Goal: Task Accomplishment & Management: Manage account settings

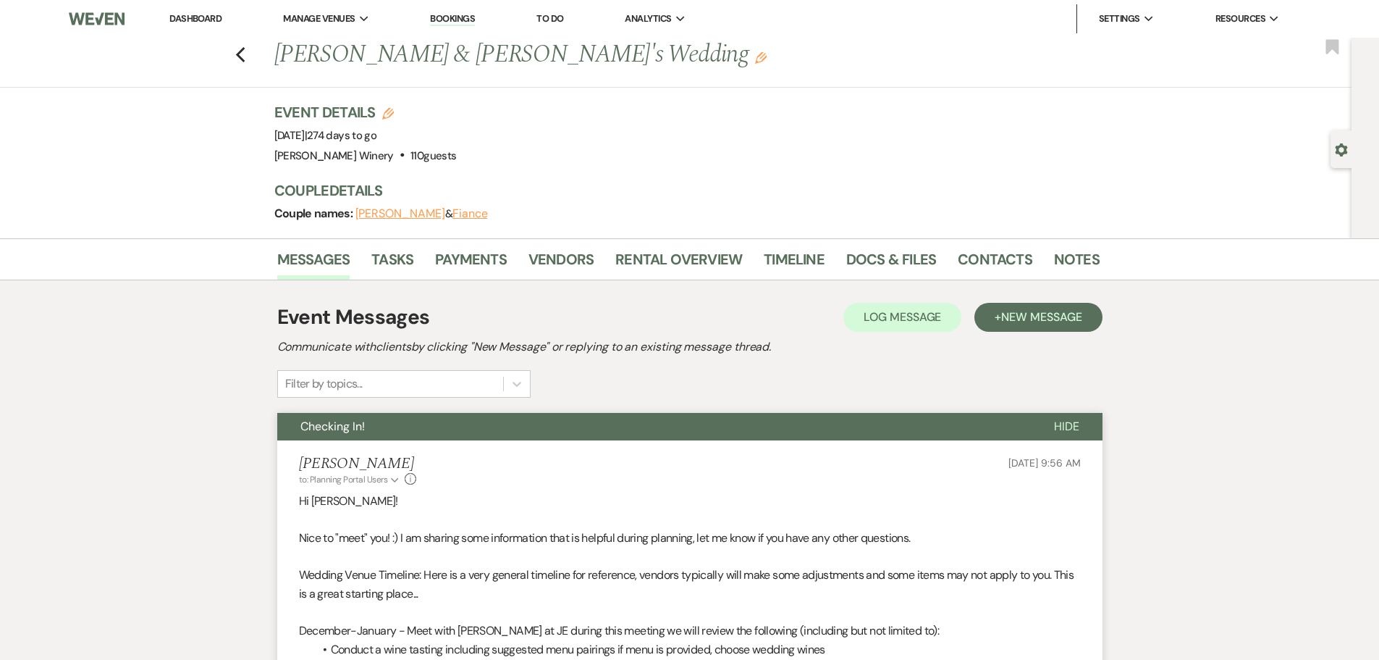
drag, startPoint x: 188, startPoint y: 17, endPoint x: 192, endPoint y: 32, distance: 15.1
click at [188, 17] on link "Dashboard" at bounding box center [195, 18] width 52 height 12
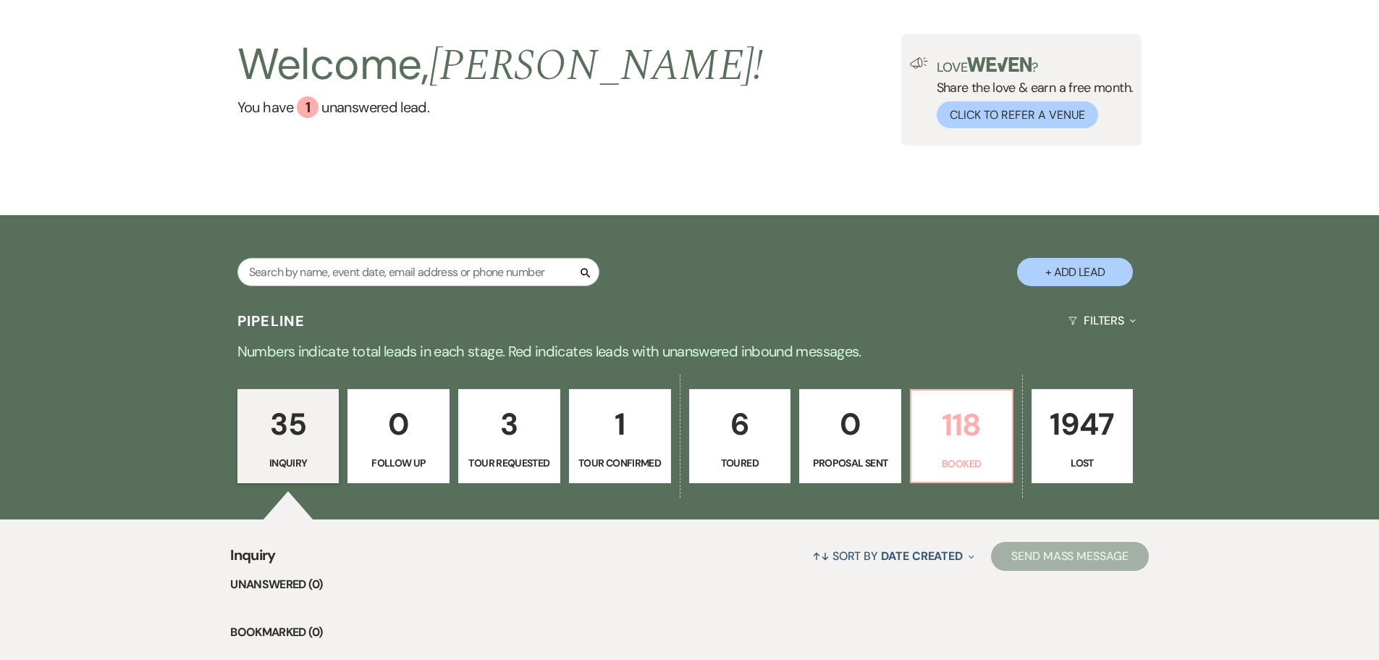
click at [966, 420] on p "118" at bounding box center [961, 424] width 83 height 49
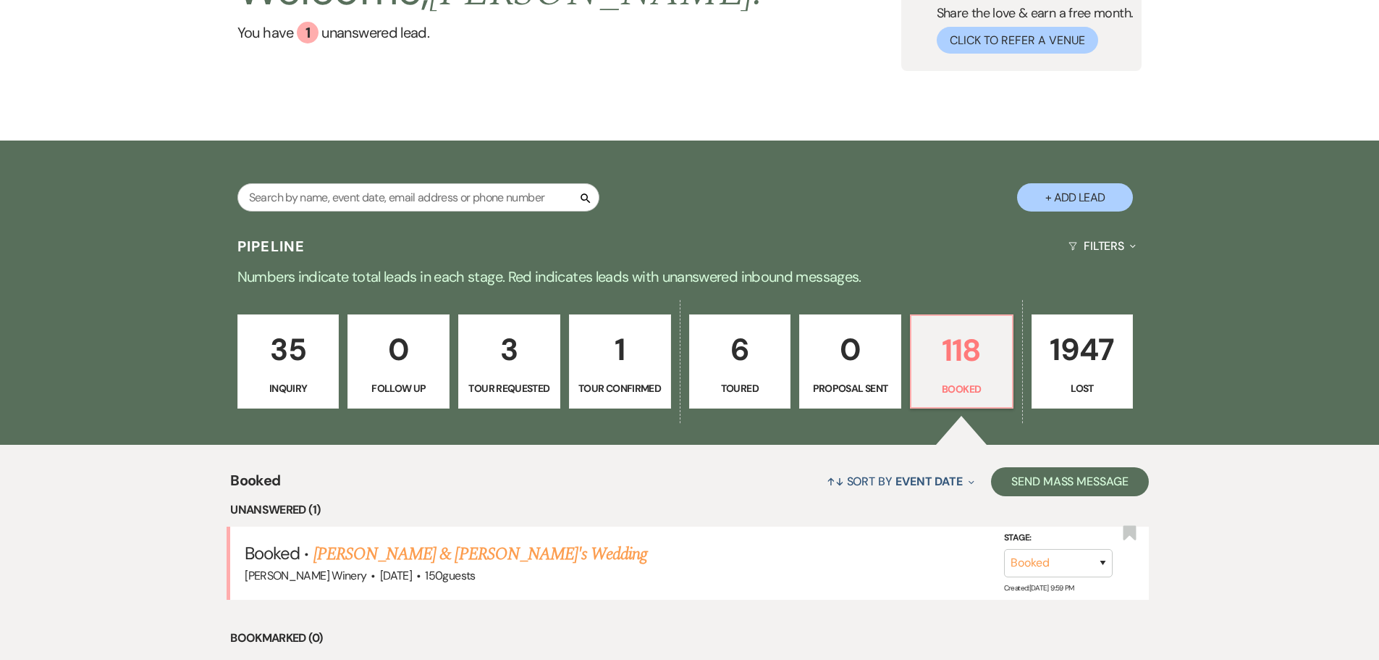
scroll to position [434, 0]
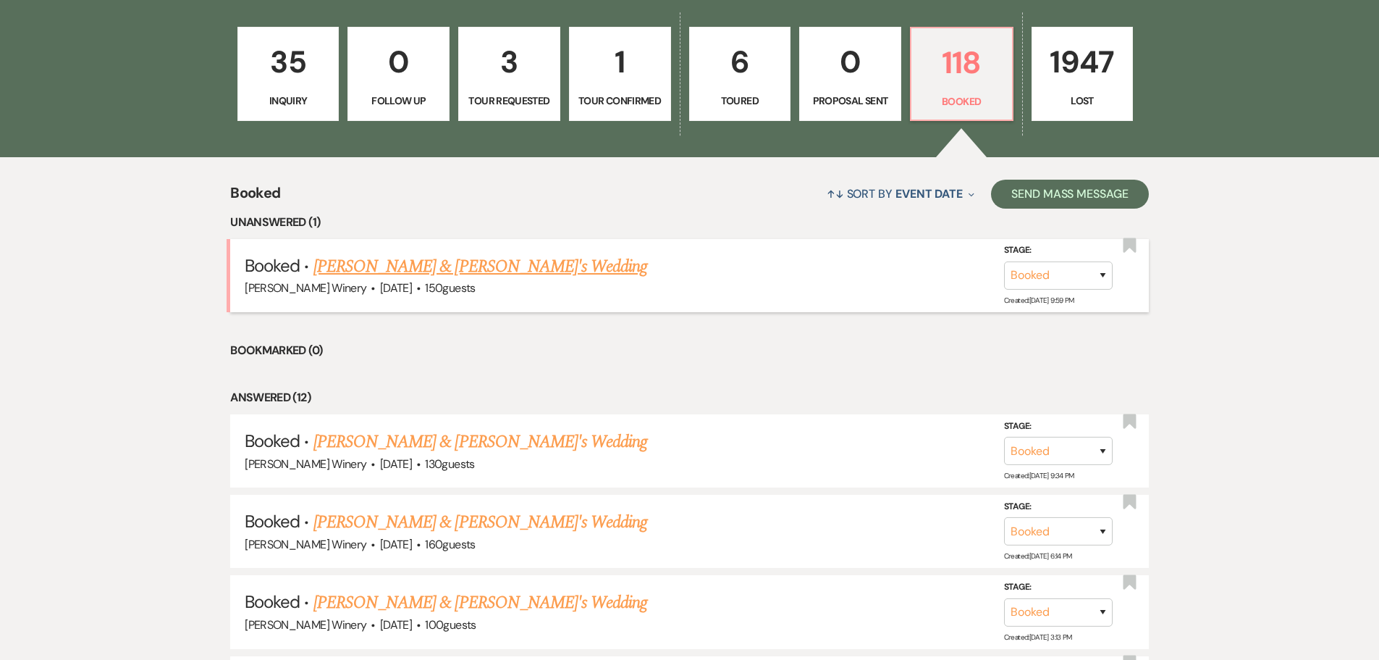
click at [403, 265] on link "[PERSON_NAME] & [PERSON_NAME]'s Wedding" at bounding box center [480, 266] width 334 height 26
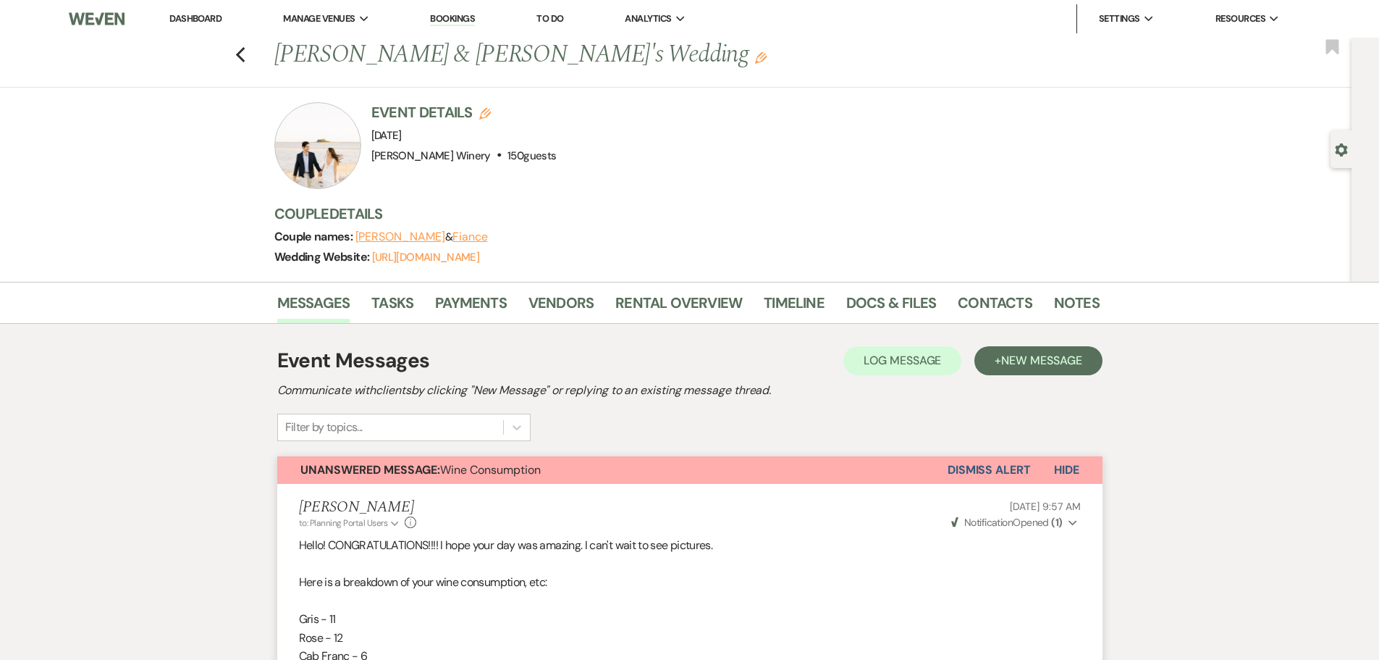
click at [195, 17] on link "Dashboard" at bounding box center [195, 18] width 52 height 12
